Goal: Information Seeking & Learning: Learn about a topic

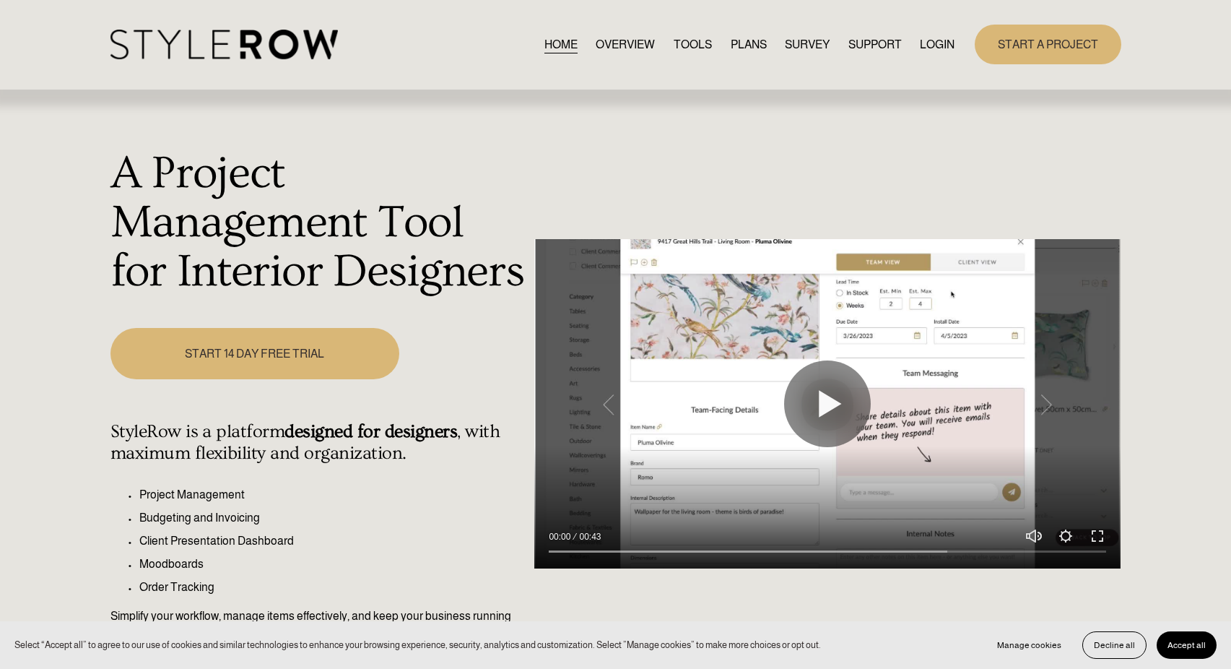
click at [948, 45] on link "LOGIN" at bounding box center [937, 45] width 35 height 20
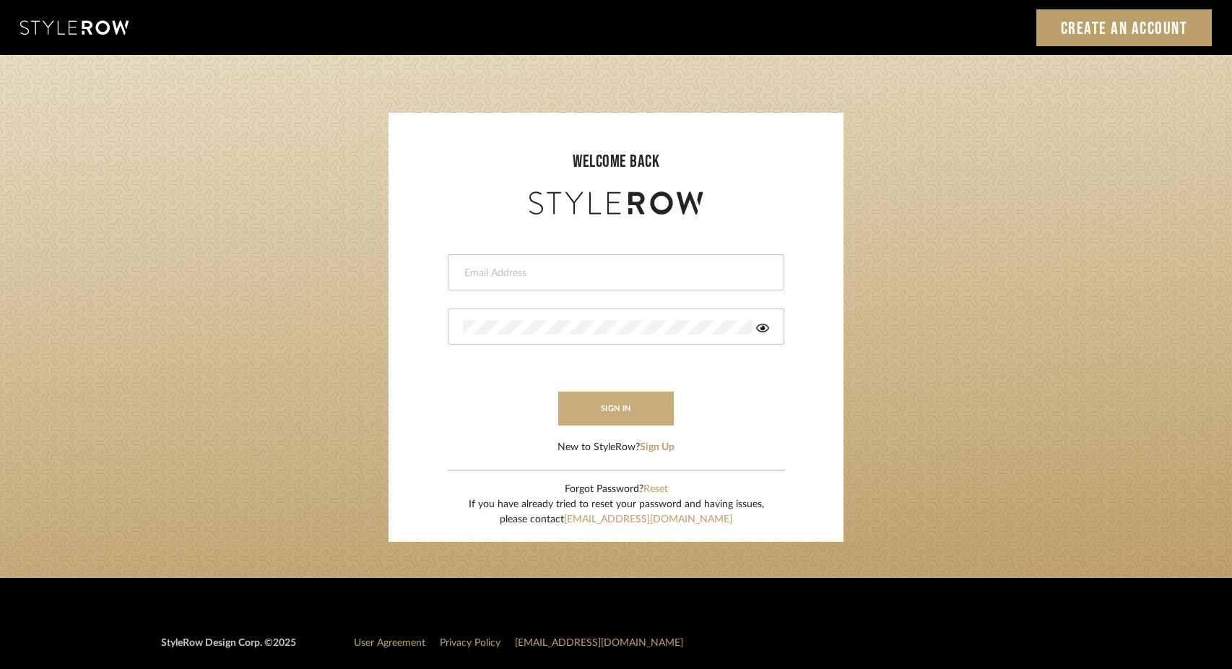
type input "[EMAIL_ADDRESS][DOMAIN_NAME]"
click at [625, 405] on button "sign in" at bounding box center [616, 408] width 116 height 34
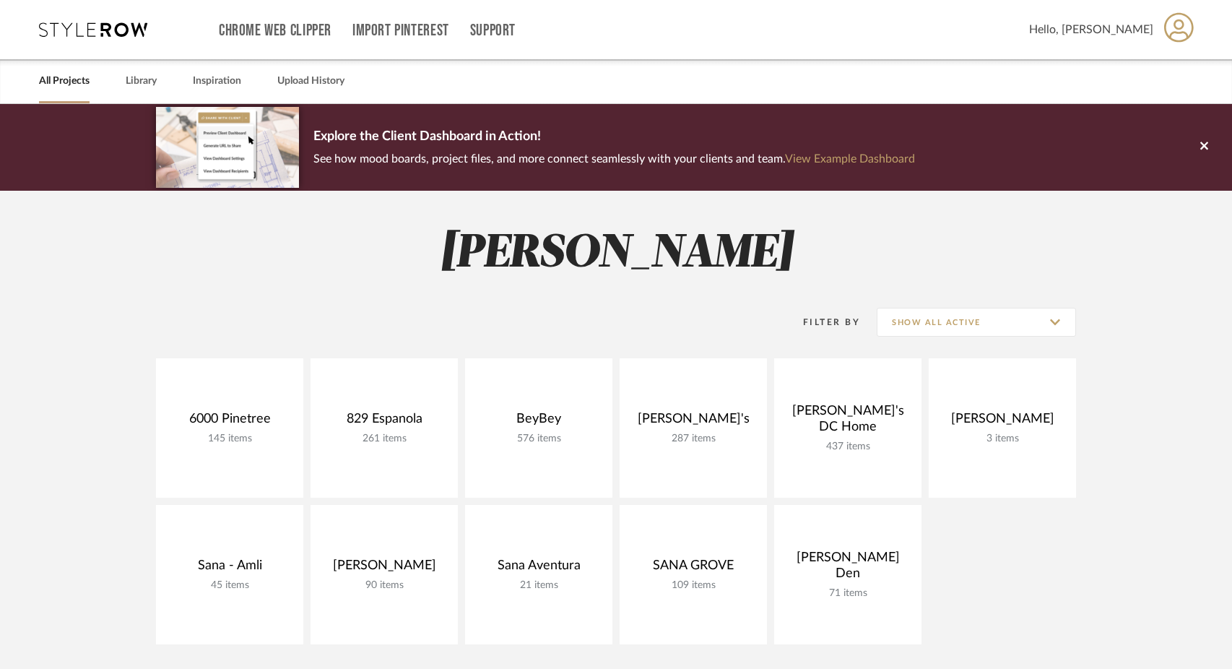
click at [118, 74] on div "All Projects Library Inspiration Upload History" at bounding box center [616, 81] width 1198 height 44
click at [135, 77] on link "Library" at bounding box center [141, 82] width 31 height 20
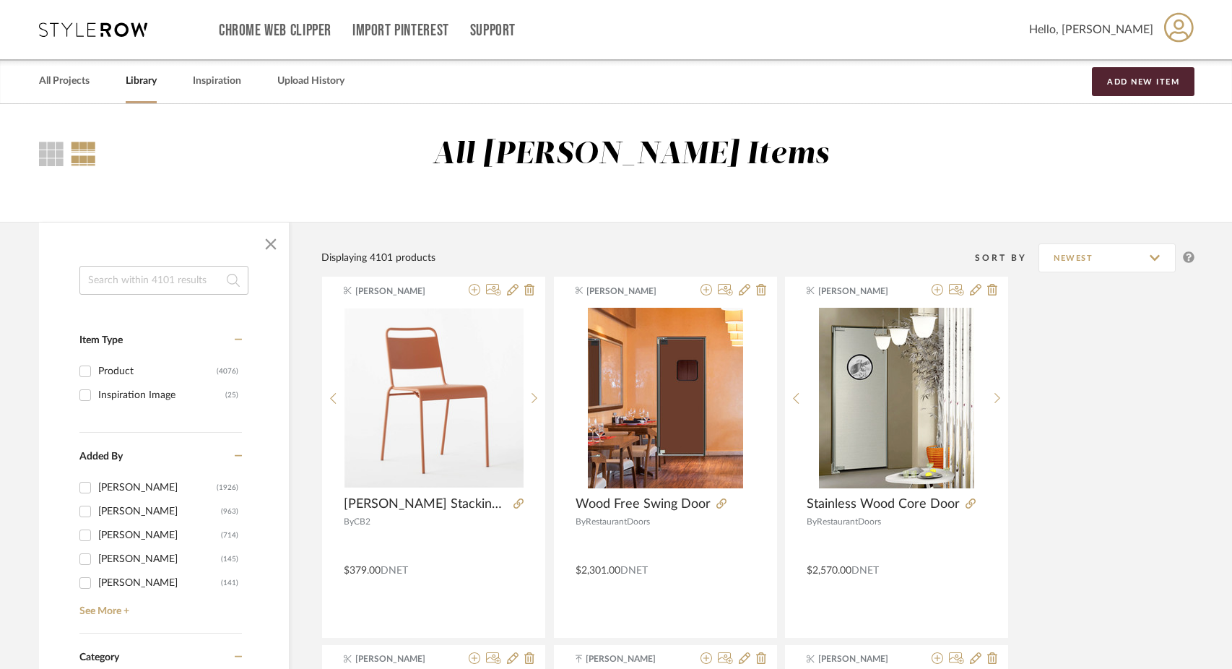
click at [144, 282] on input at bounding box center [163, 280] width 169 height 29
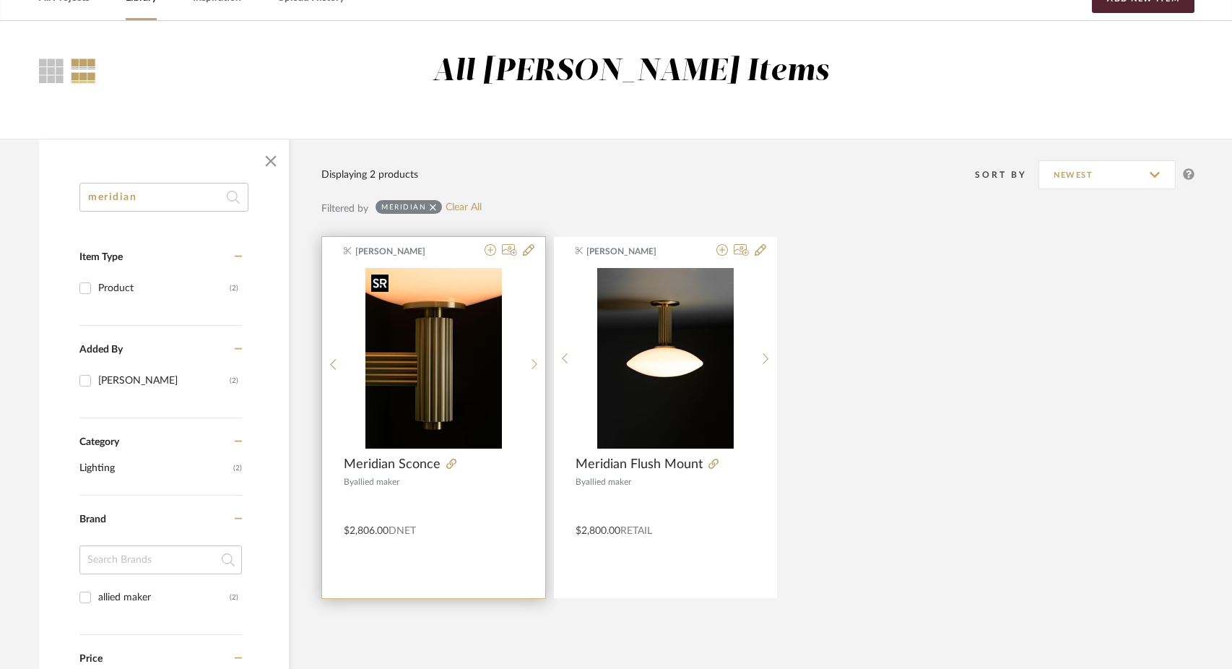
scroll to position [92, 0]
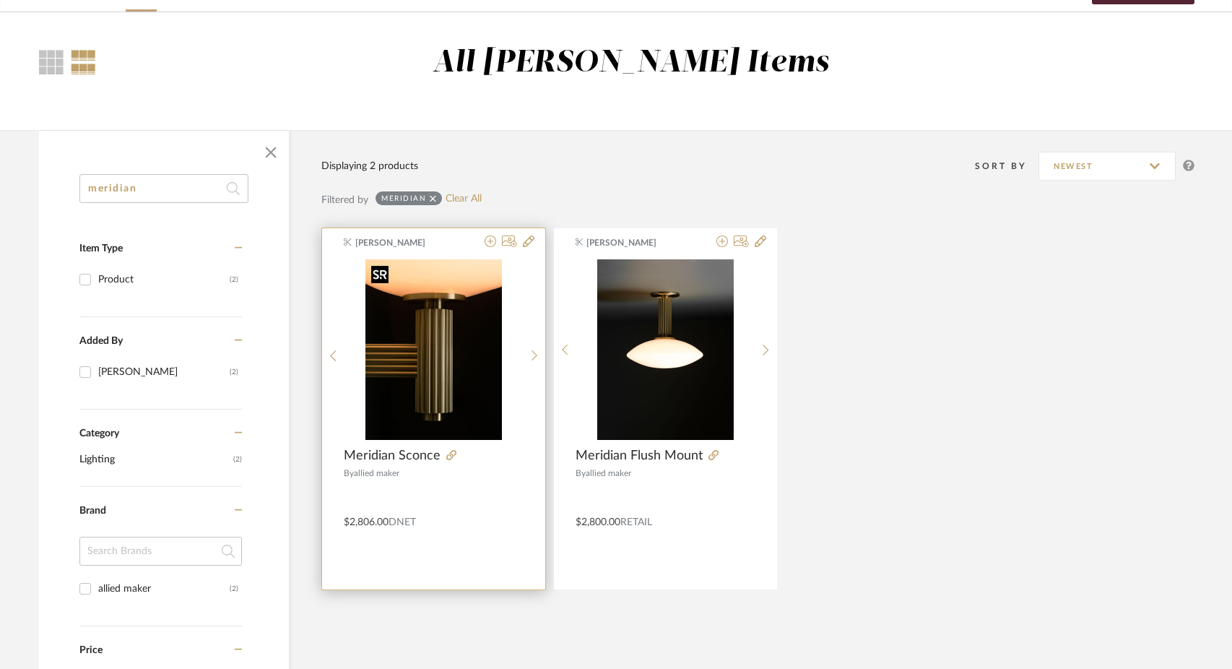
type input "meridian"
click at [414, 398] on img "0" at bounding box center [433, 349] width 137 height 181
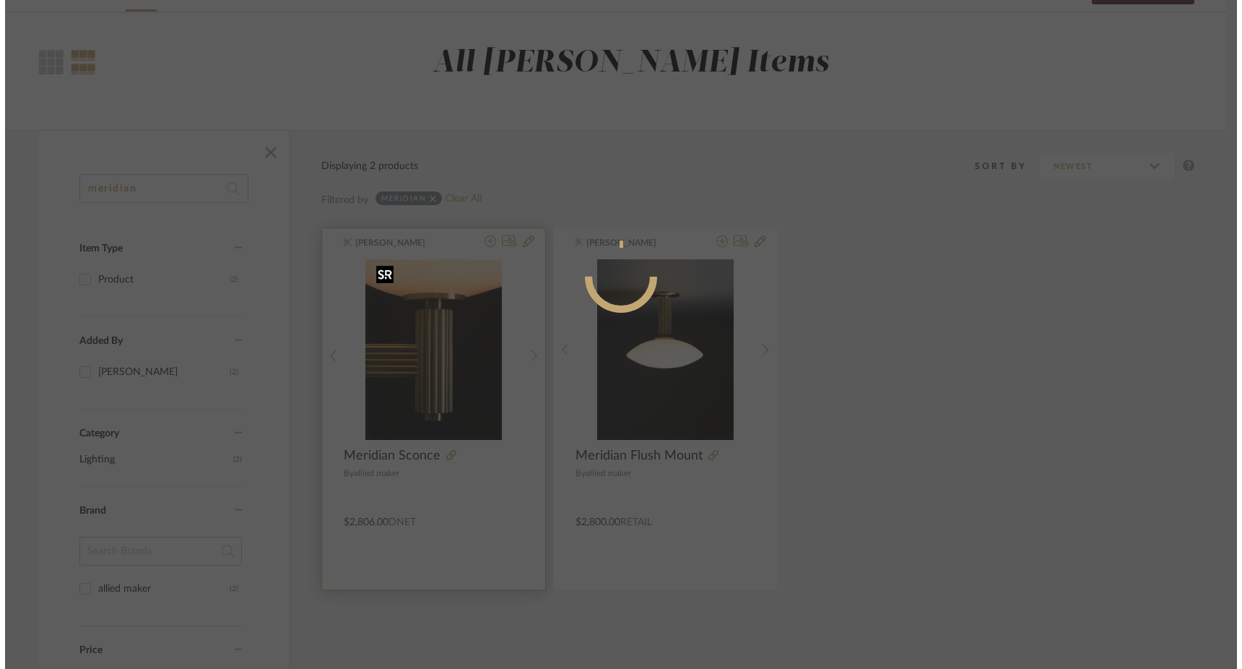
scroll to position [0, 0]
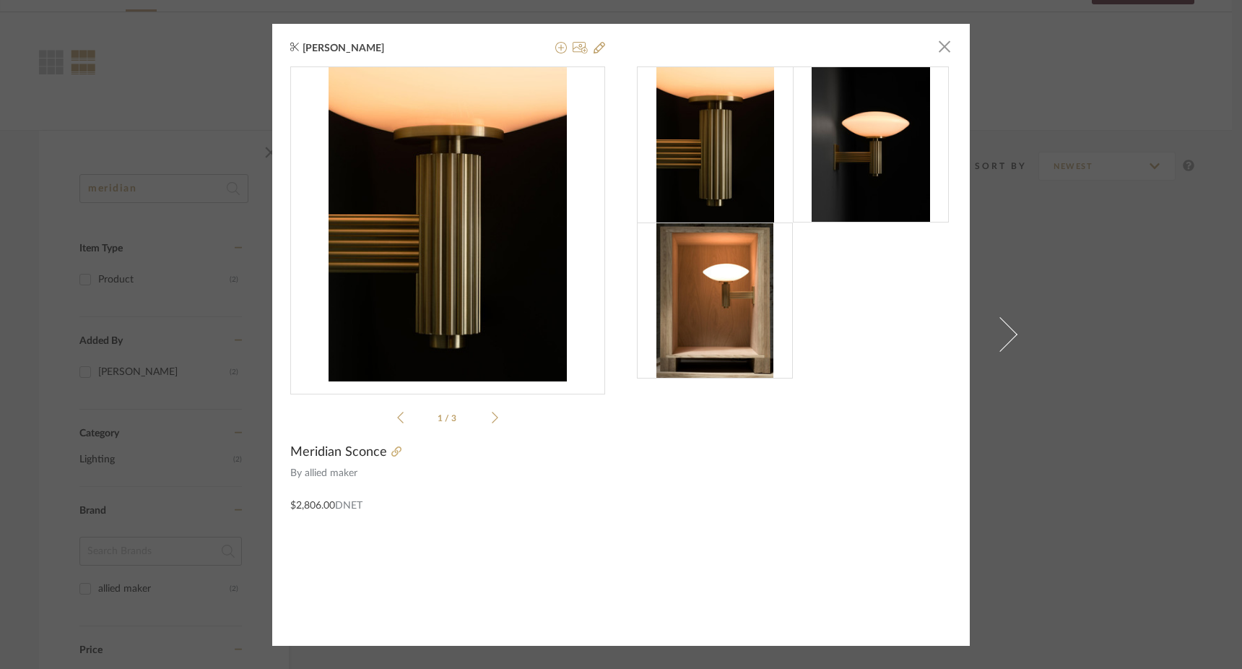
click at [1081, 116] on div "[PERSON_NAME] × 1 / 3 Meridian Sconce By allied maker $2,806.00 DNET" at bounding box center [621, 334] width 1242 height 669
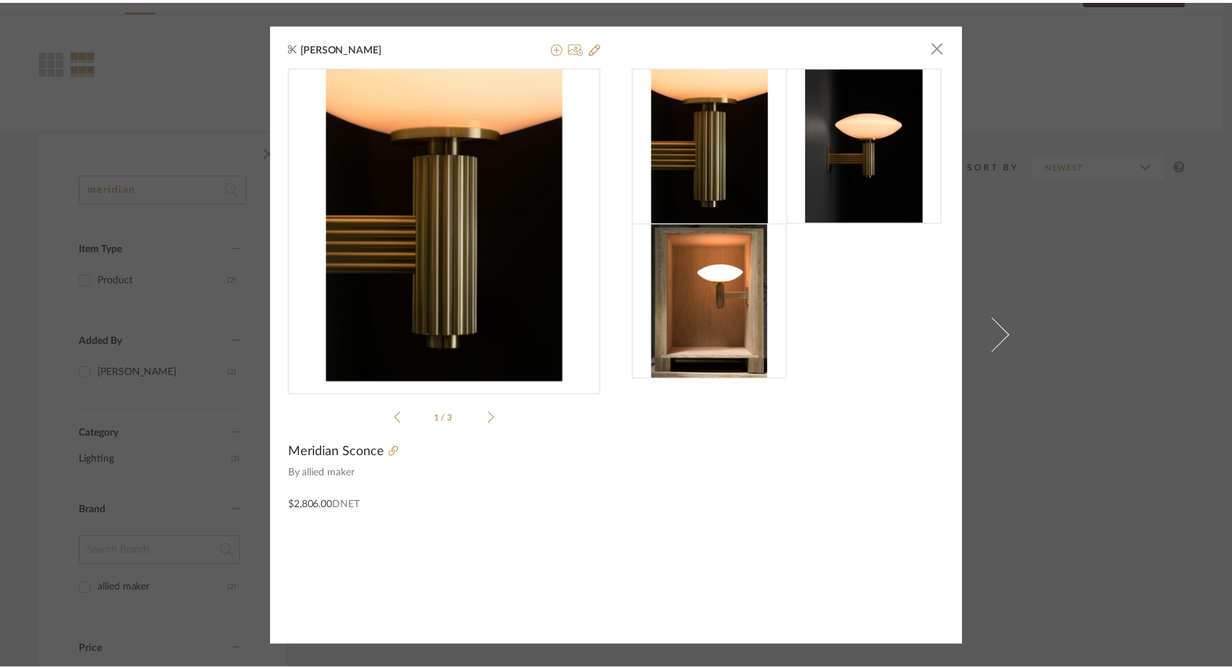
scroll to position [92, 0]
